Goal: Information Seeking & Learning: Learn about a topic

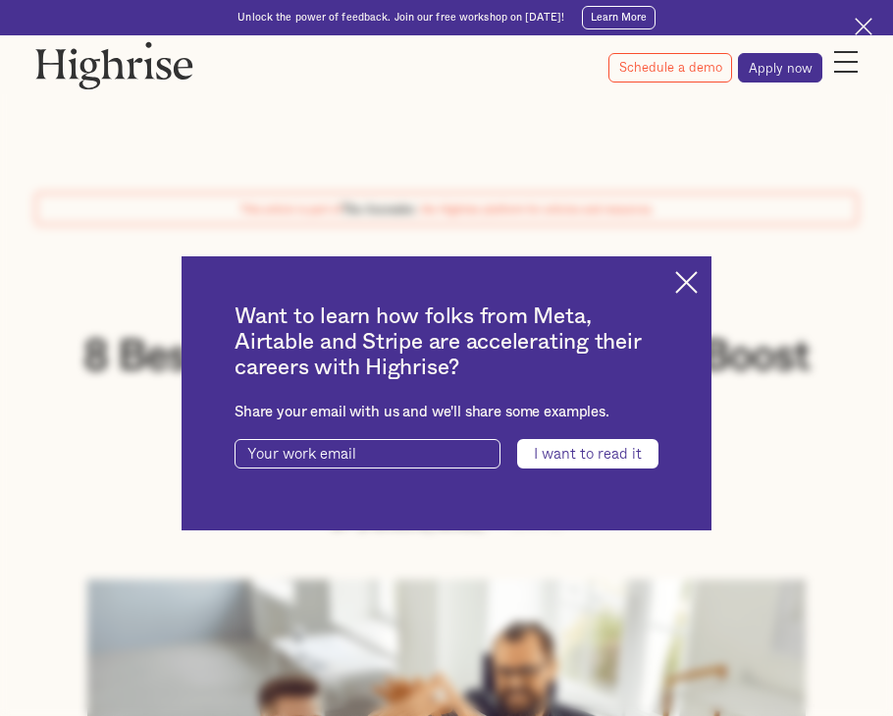
click at [695, 285] on img at bounding box center [686, 282] width 23 height 23
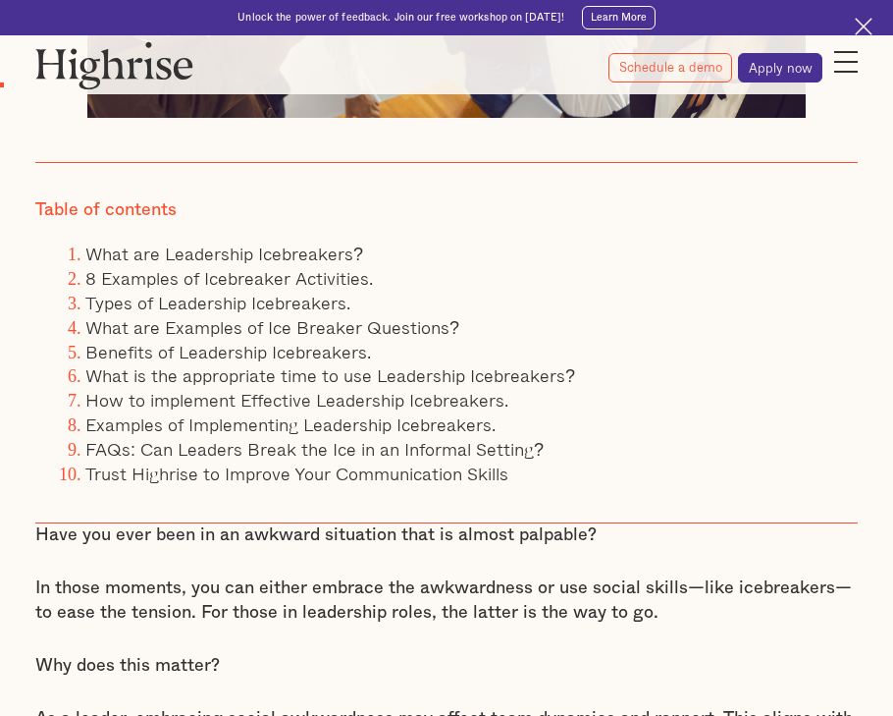
scroll to position [855, 0]
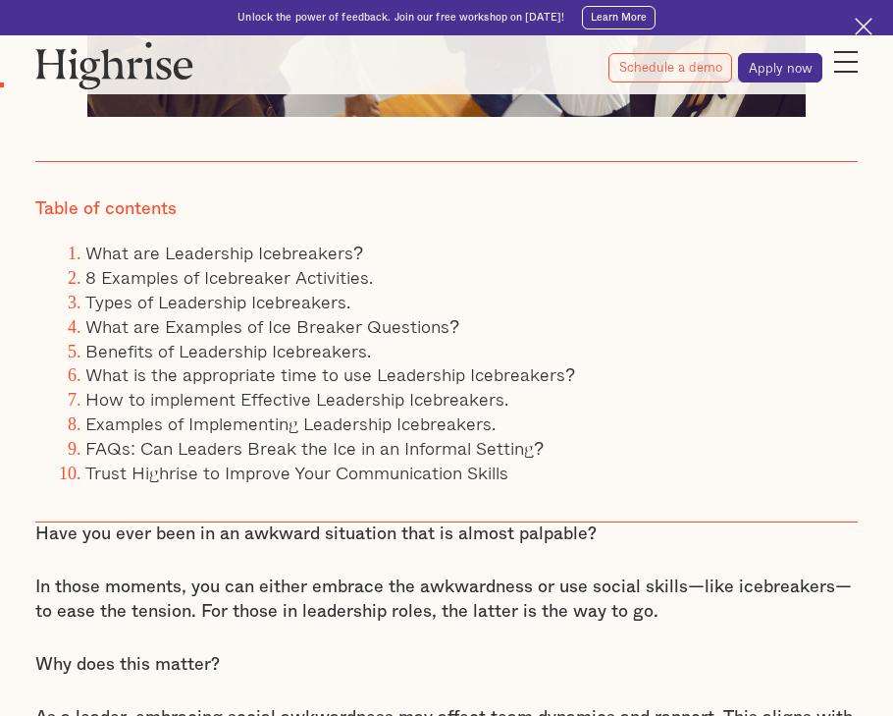
click at [379, 575] on p "In those moments, you can either embrace the awkwardness or use social skills—l…" at bounding box center [446, 599] width 823 height 48
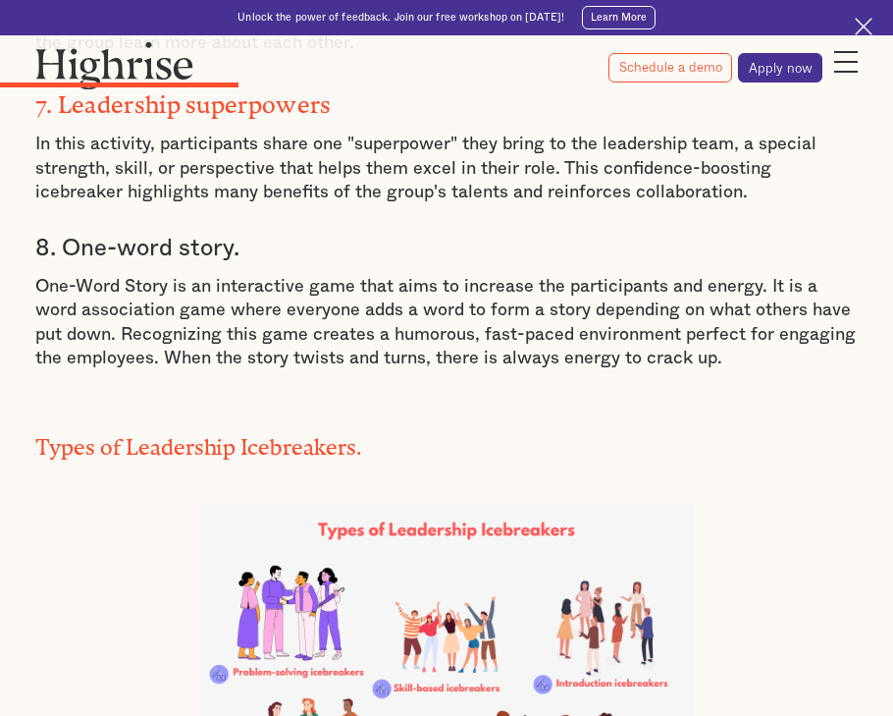
scroll to position [4069, 0]
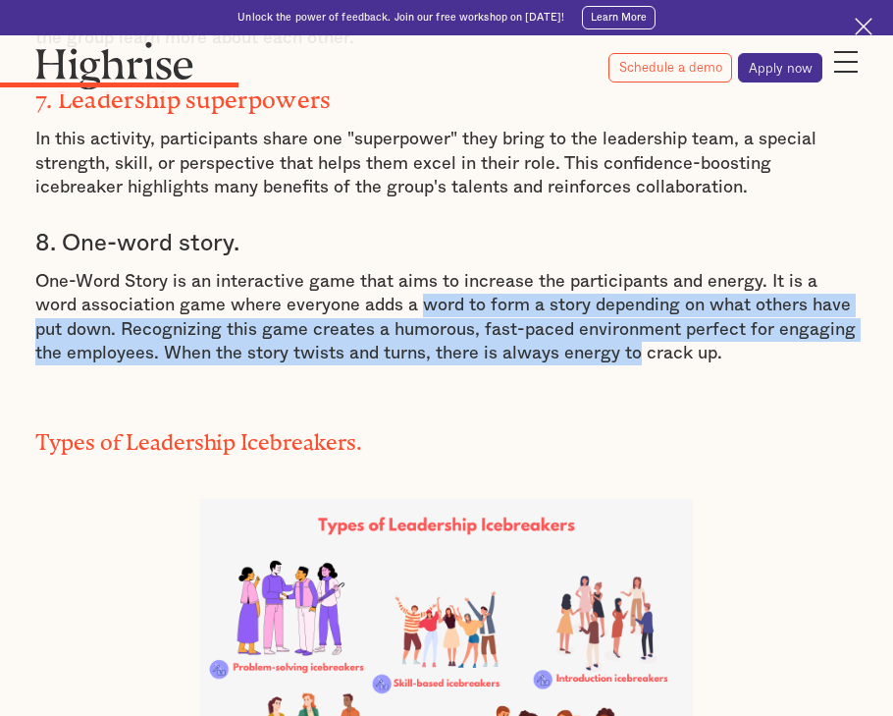
drag, startPoint x: 375, startPoint y: 194, endPoint x: 606, endPoint y: 249, distance: 237.2
click at [606, 270] on p "One-Word Story is an interactive game that aims to increase the participants an…" at bounding box center [446, 317] width 823 height 95
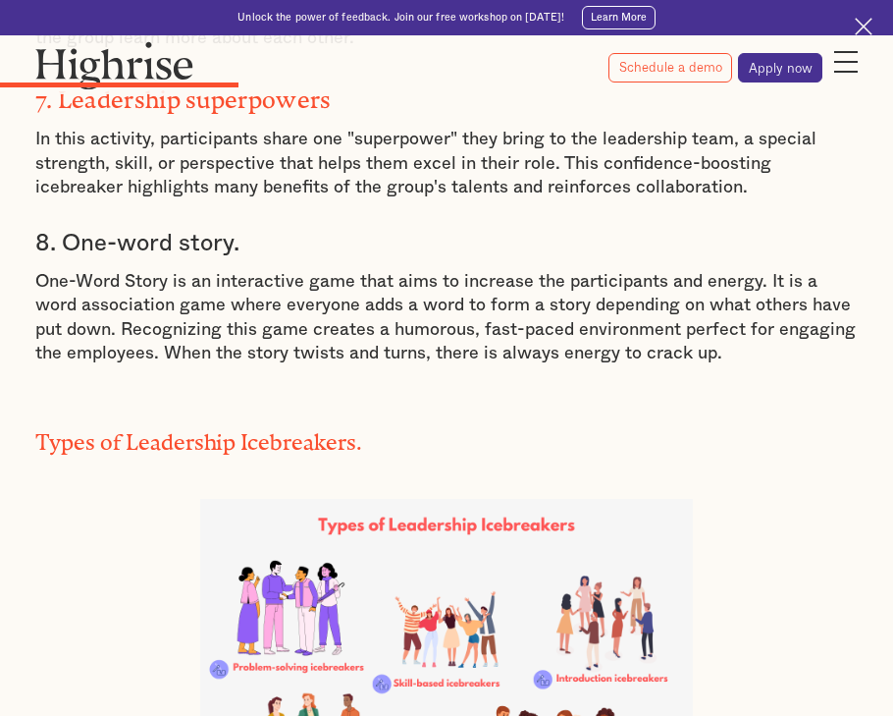
drag, startPoint x: 606, startPoint y: 249, endPoint x: 774, endPoint y: 388, distance: 217.6
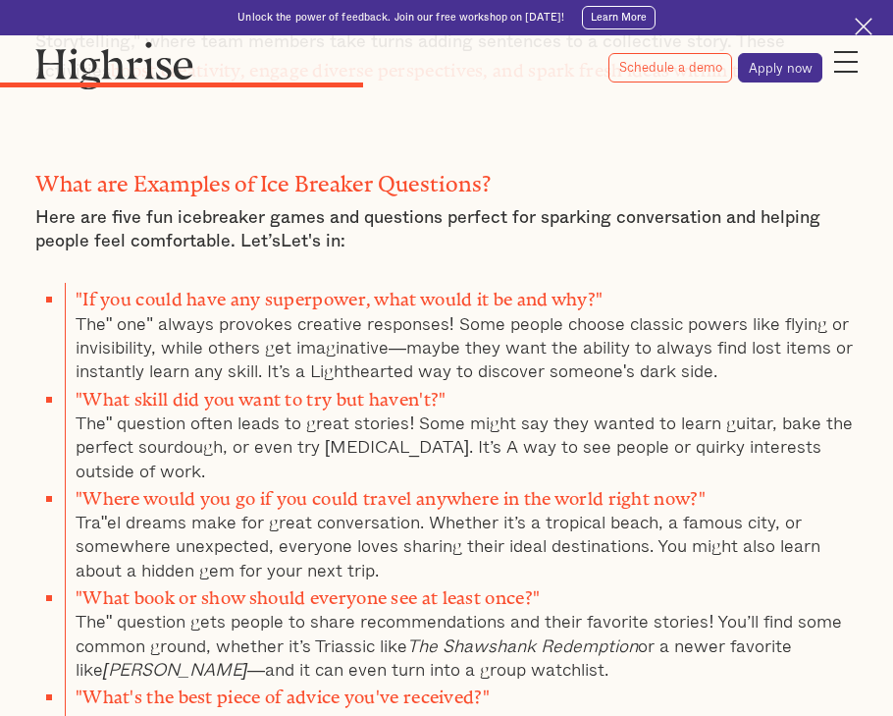
scroll to position [5761, 0]
click at [334, 580] on li ""What book or show should everyone see at least once?" The" question gets peopl…" at bounding box center [461, 629] width 793 height 99
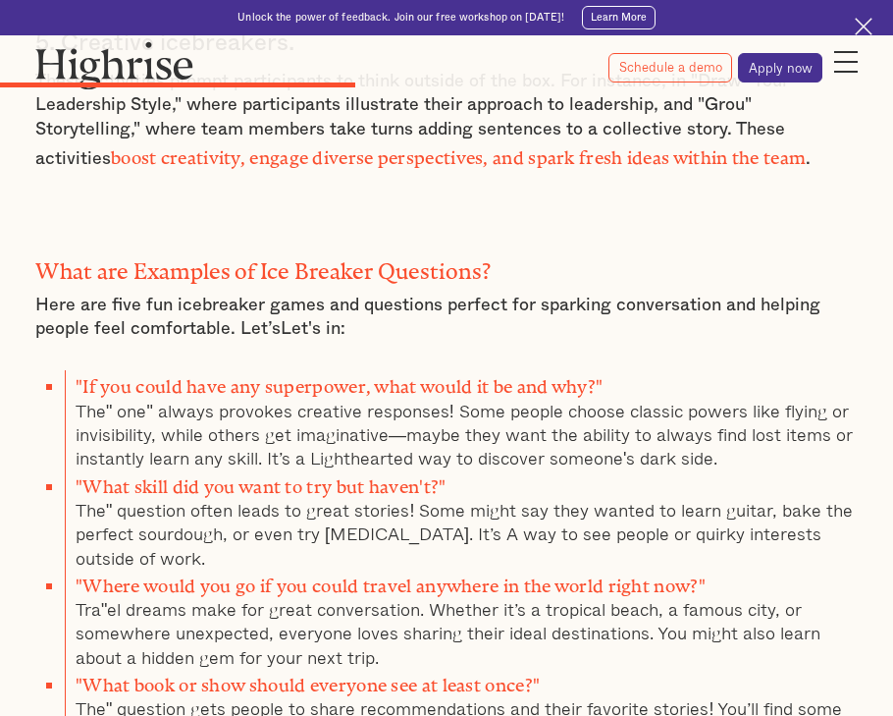
scroll to position [5671, 0]
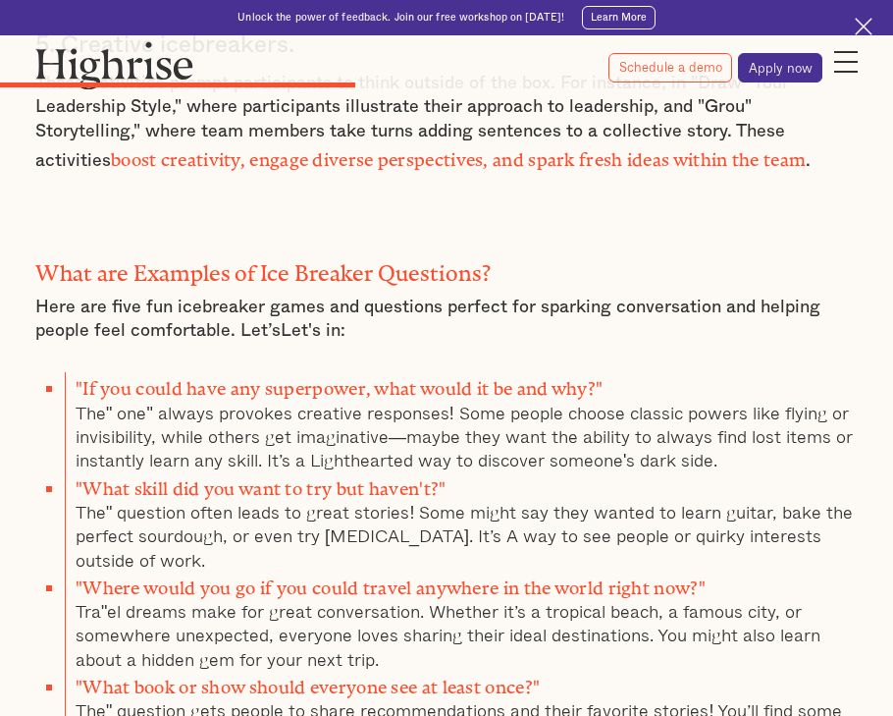
drag, startPoint x: 343, startPoint y: 665, endPoint x: 67, endPoint y: 594, distance: 284.8
copy li ""What's the best piece of advice you've received?" The other is a little more t…"
click at [611, 571] on li ""Where would you go if you could travel anywhere in the world right now?" Tra"e…" at bounding box center [461, 620] width 793 height 99
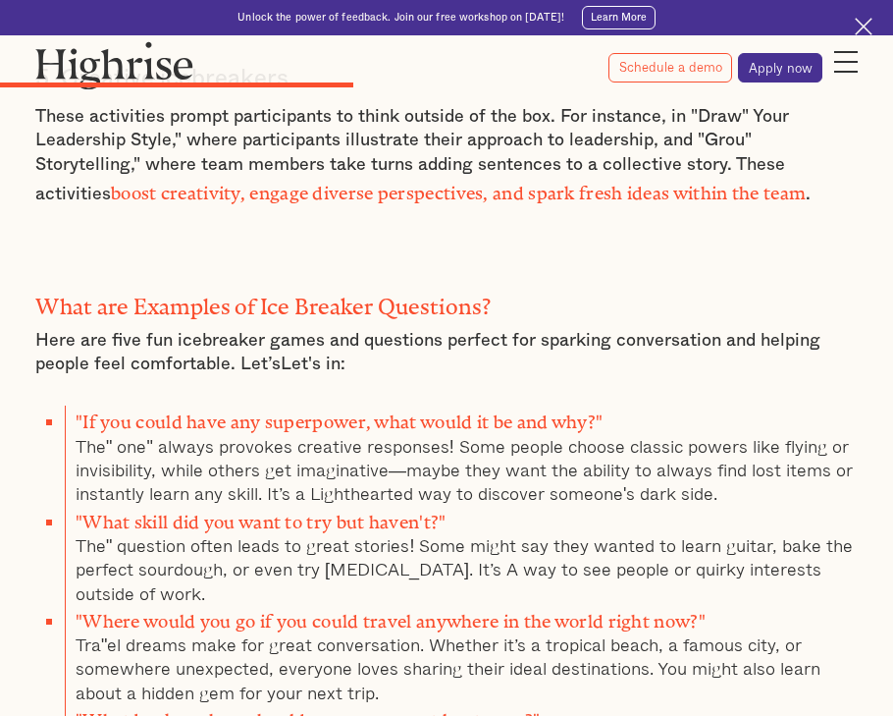
scroll to position [5668, 0]
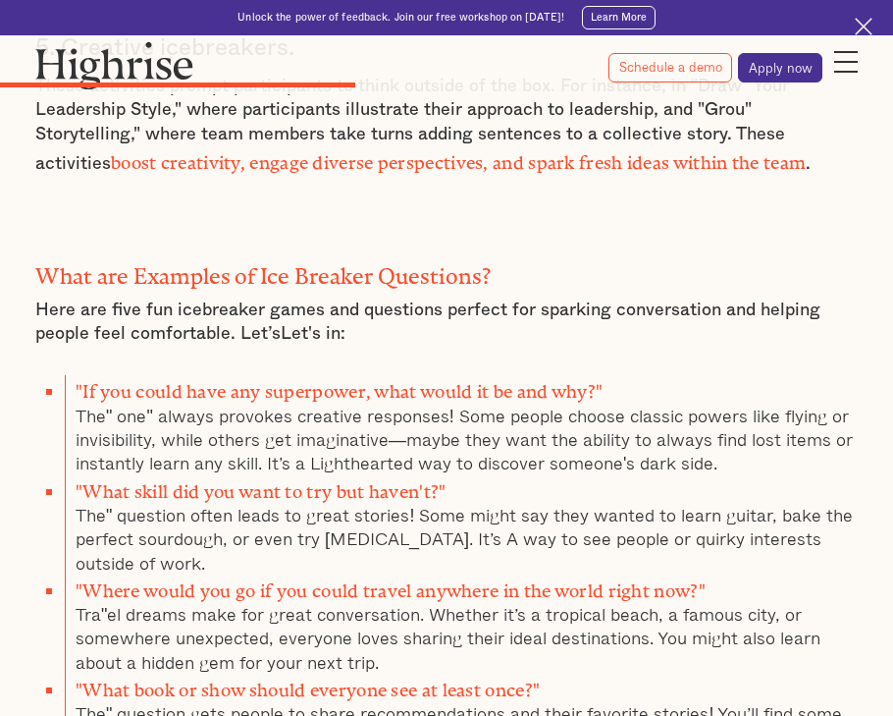
click at [685, 475] on li ""What skill did you want to try but haven't?" The" question often leads to grea…" at bounding box center [461, 524] width 793 height 99
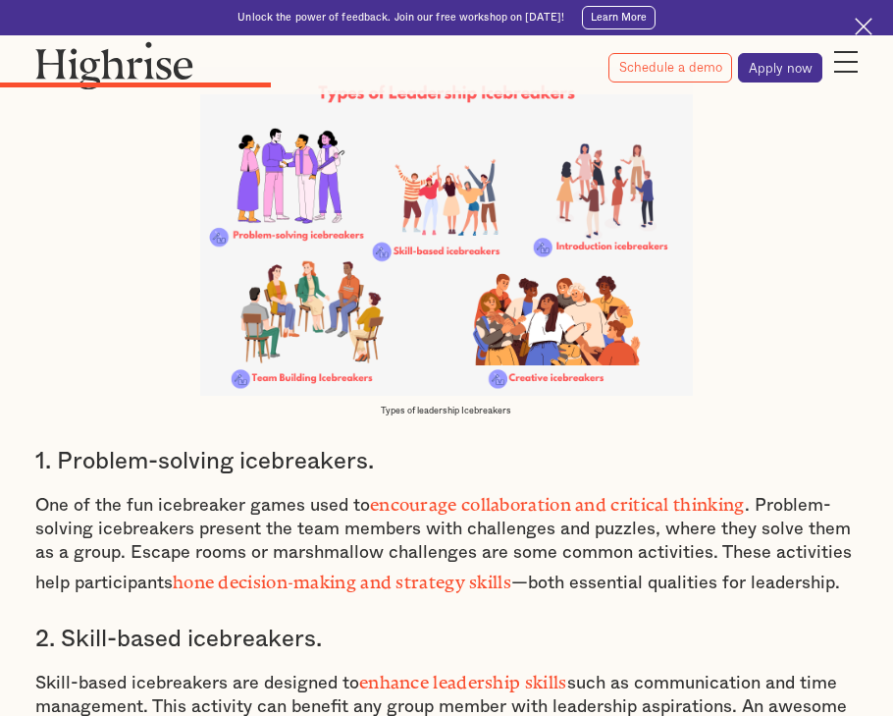
scroll to position [4497, 0]
